Goal: Transaction & Acquisition: Purchase product/service

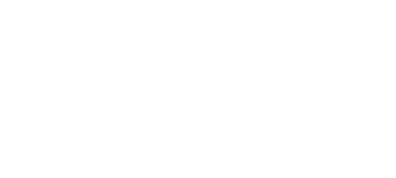
click at [156, 31] on div at bounding box center [198, 120] width 396 height 241
